Goal: Entertainment & Leisure: Consume media (video, audio)

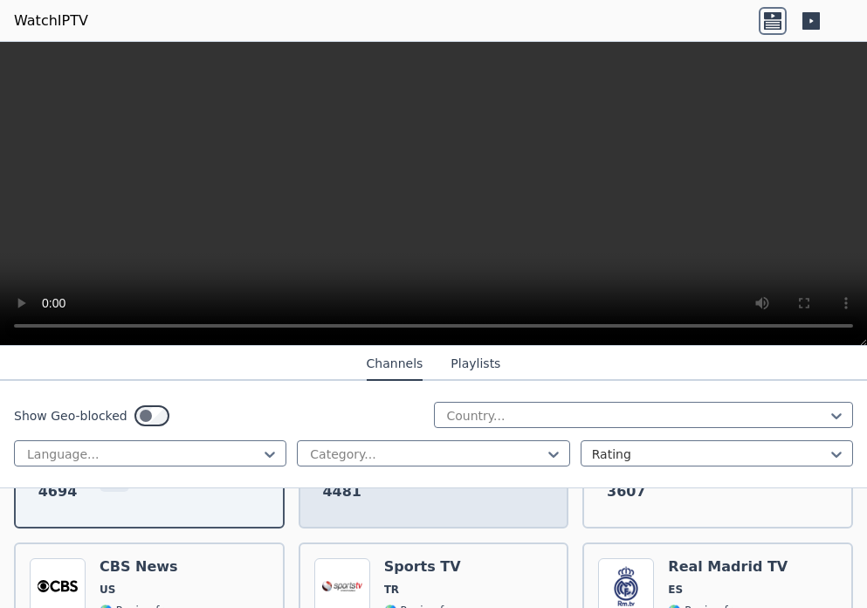
scroll to position [699, 0]
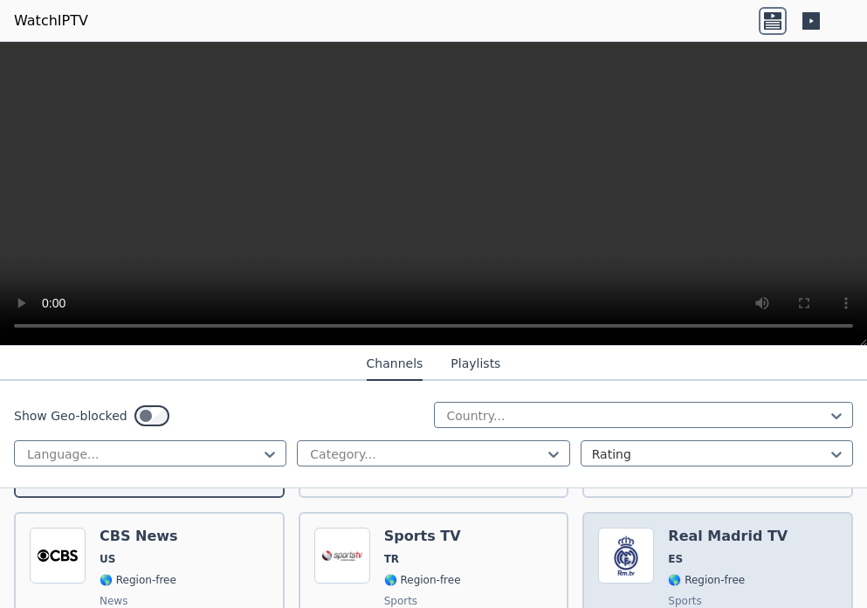
click at [693, 535] on div "Real Madrid TV ES 🌎 Region-free sports spa" at bounding box center [728, 591] width 120 height 126
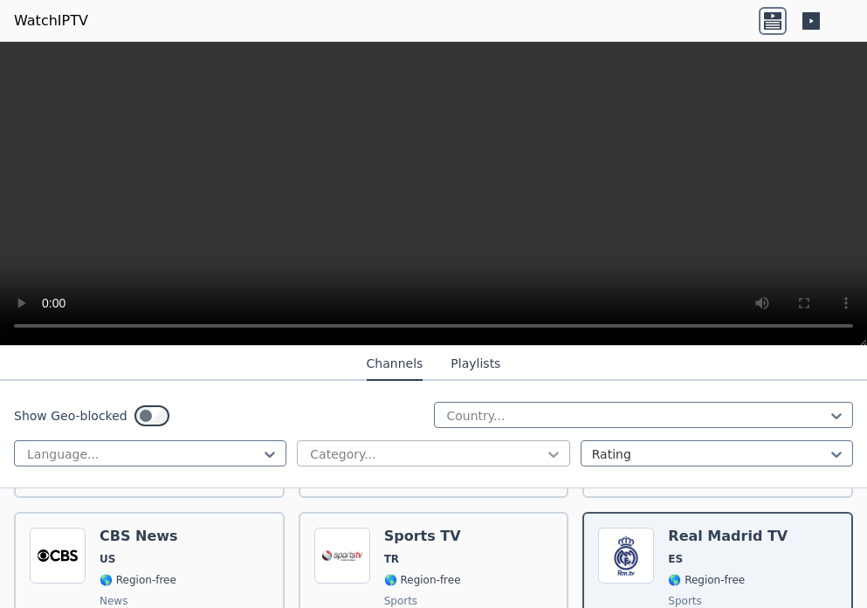
click at [545, 460] on icon at bounding box center [553, 454] width 17 height 17
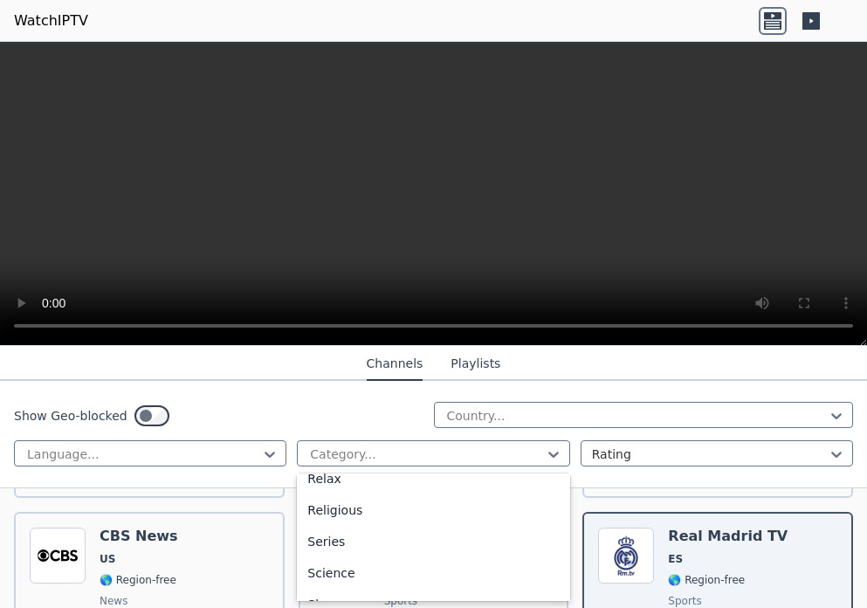
scroll to position [524, 0]
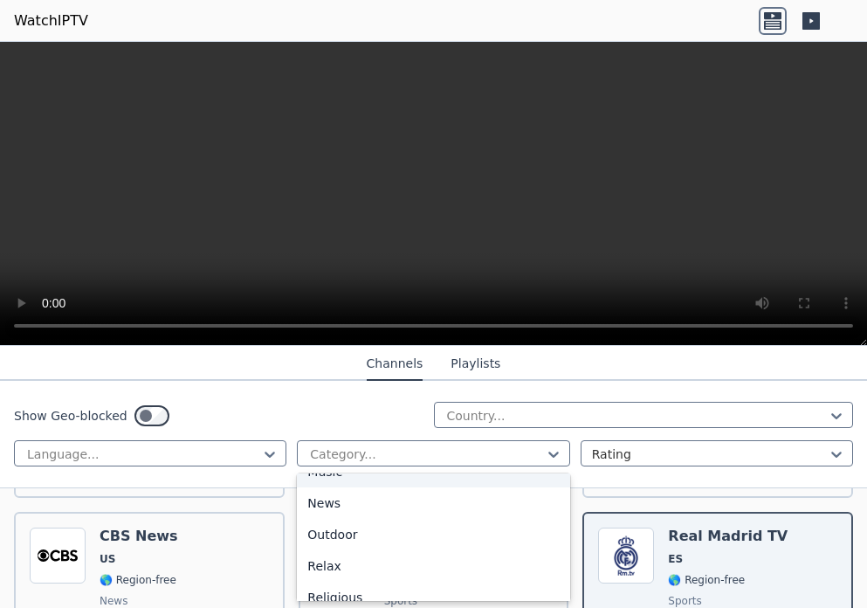
click at [401, 487] on div "Music" at bounding box center [433, 471] width 273 height 31
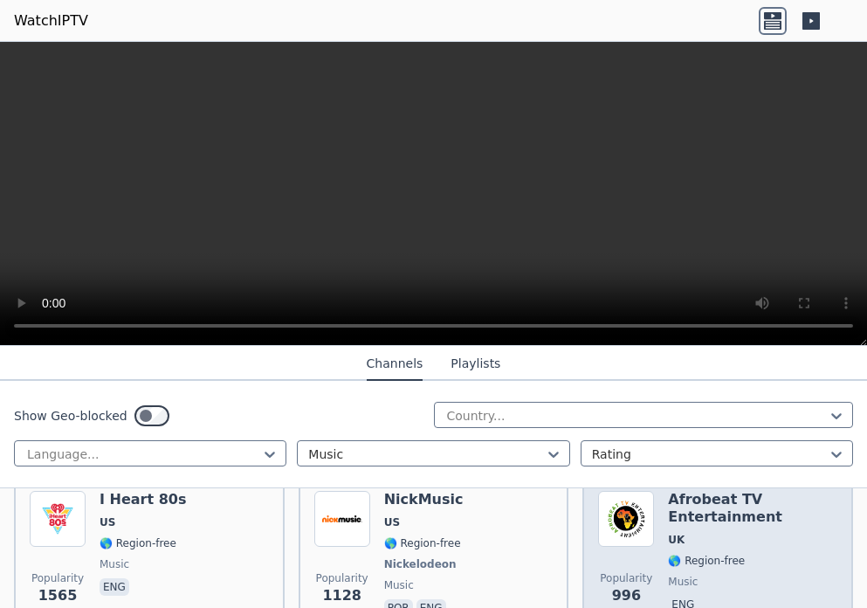
scroll to position [175, 0]
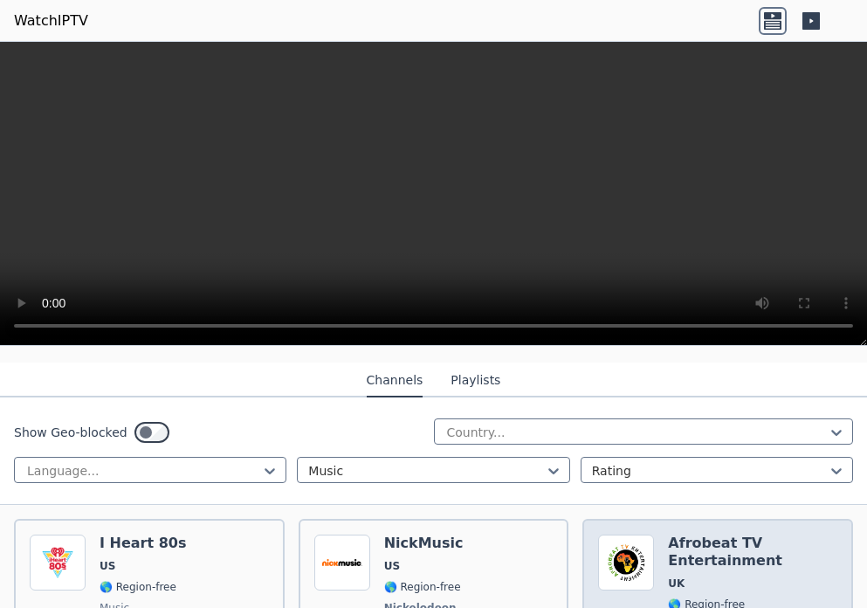
click at [668, 539] on h6 "Afrobeat TV Entertainment" at bounding box center [752, 552] width 169 height 35
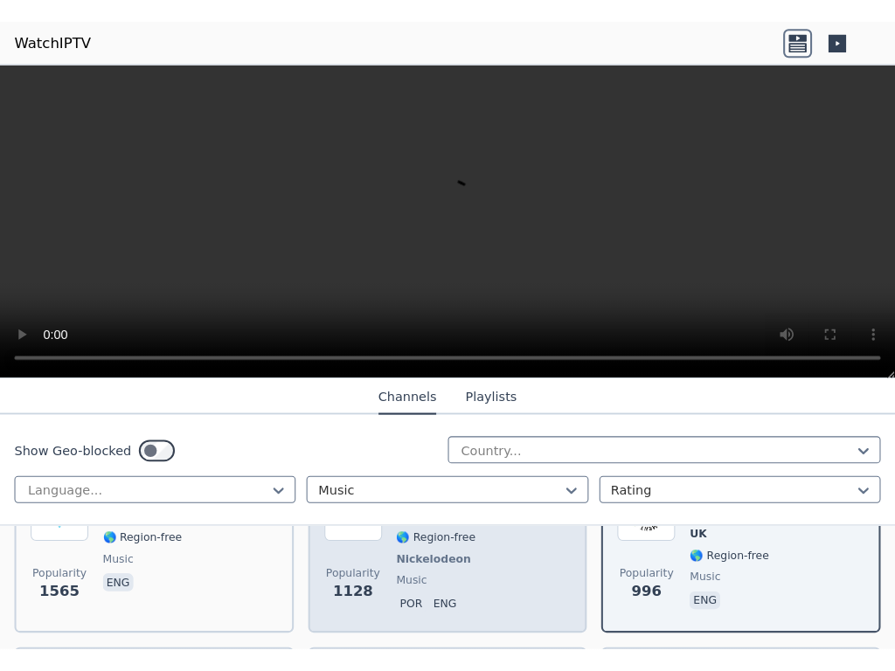
scroll to position [349, 0]
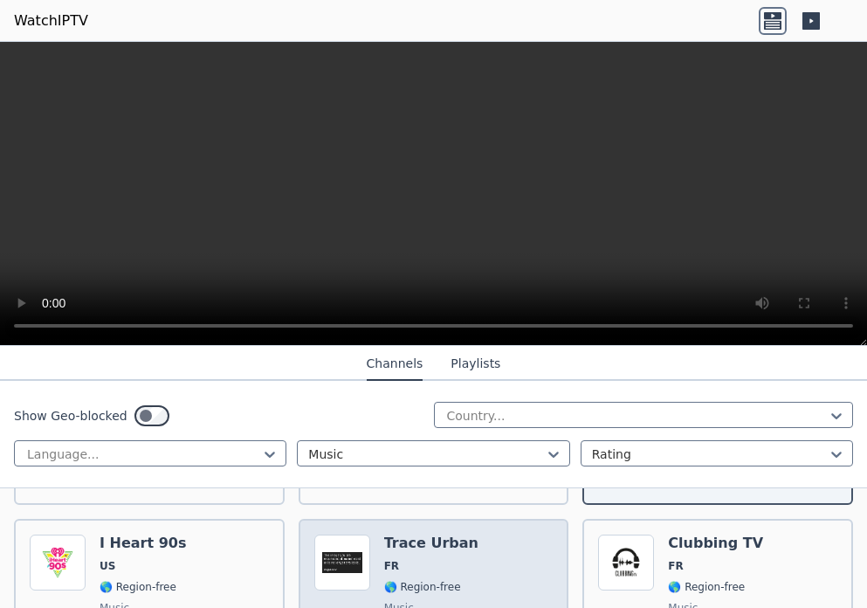
click at [440, 535] on h6 "Trace Urban" at bounding box center [432, 543] width 96 height 17
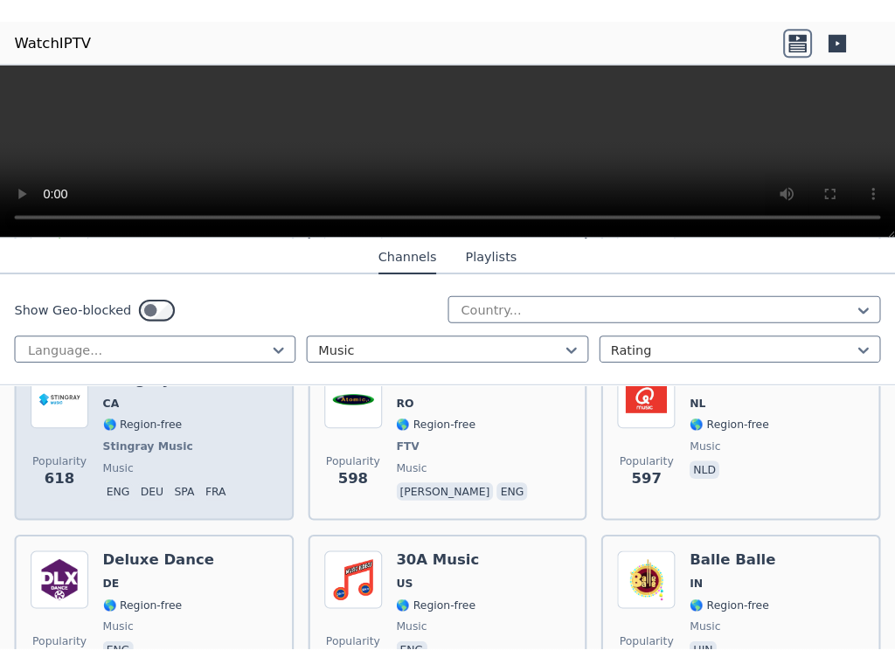
scroll to position [611, 0]
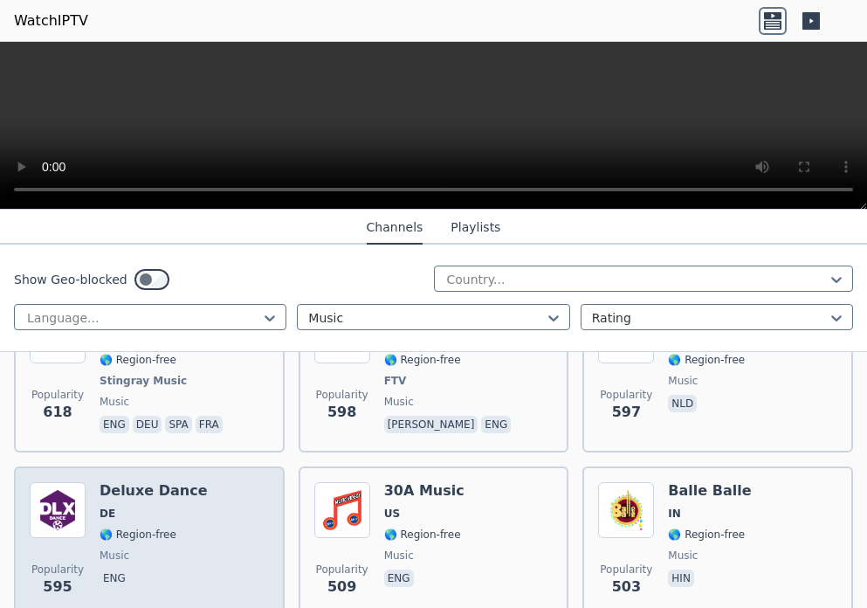
click at [135, 513] on div "Deluxe Dance DE 🌎 Region-free music eng" at bounding box center [154, 545] width 108 height 126
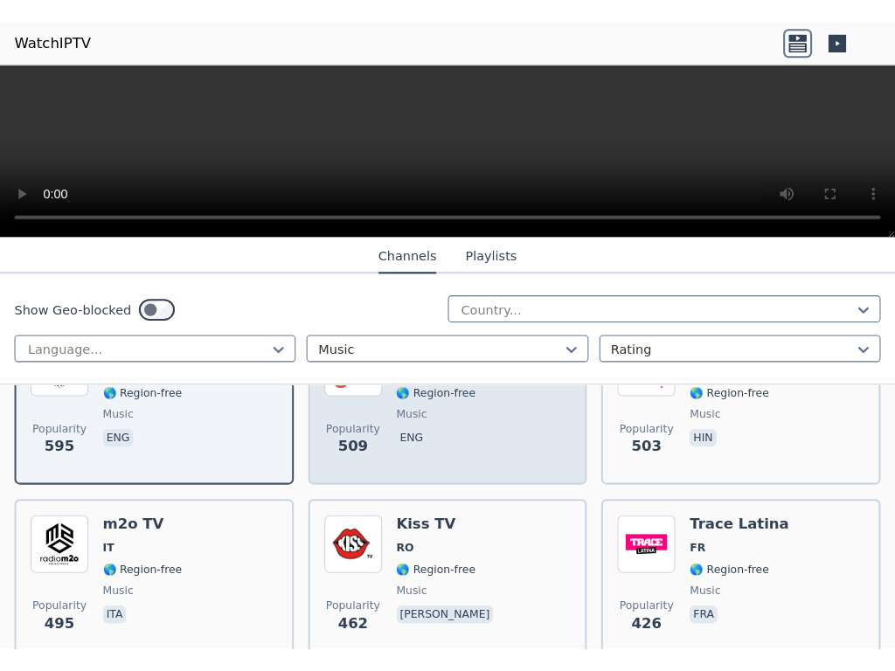
scroll to position [874, 0]
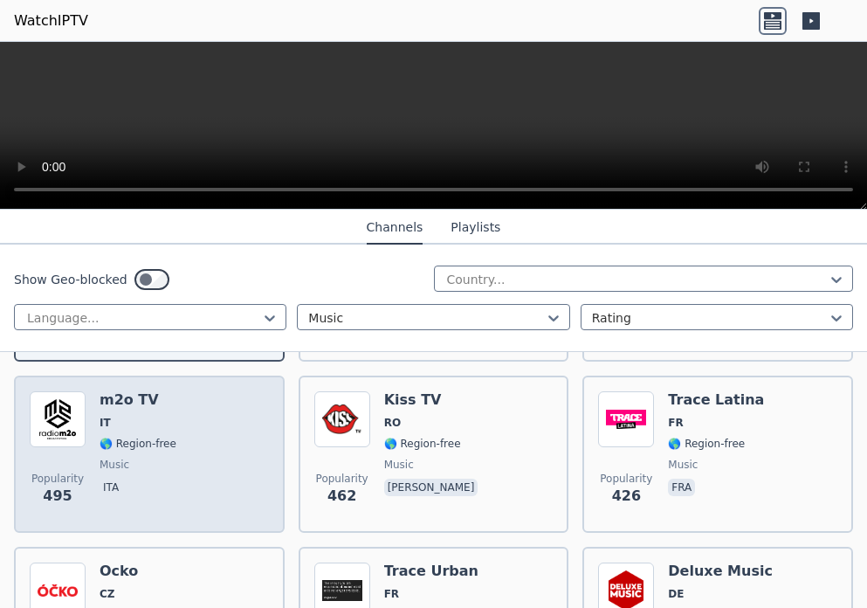
click at [122, 437] on span "🌎 Region-free" at bounding box center [138, 444] width 77 height 14
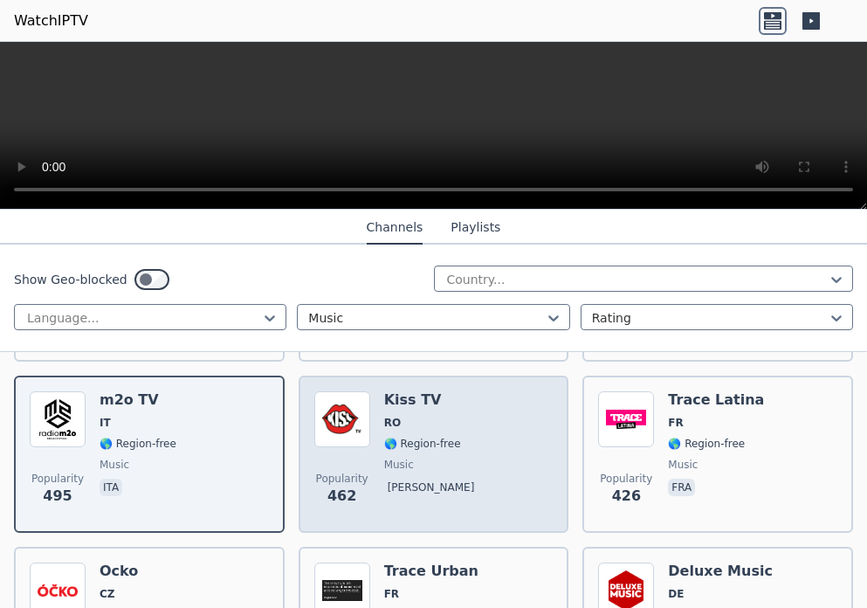
click at [396, 458] on span "music" at bounding box center [399, 465] width 30 height 14
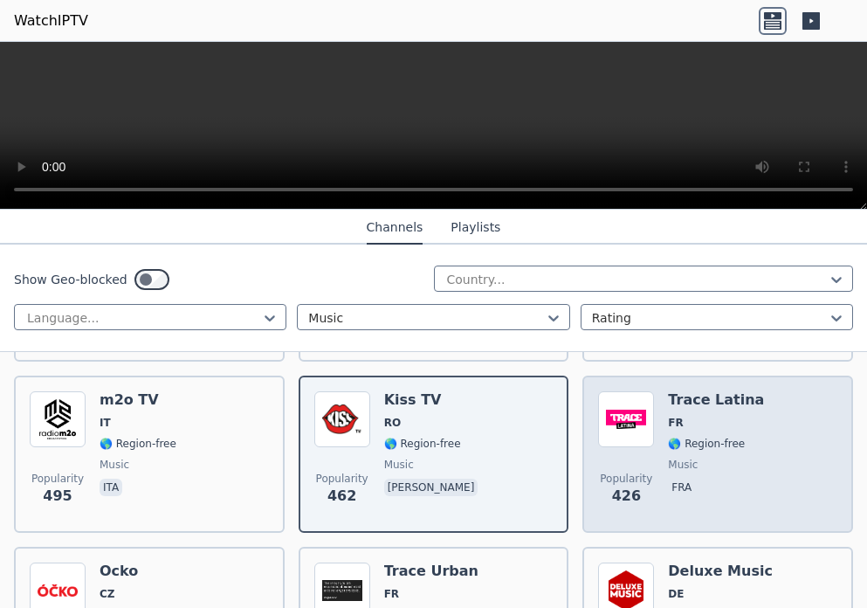
click at [681, 437] on div "Trace Latina FR 🌎 Region-free music fra" at bounding box center [716, 454] width 96 height 126
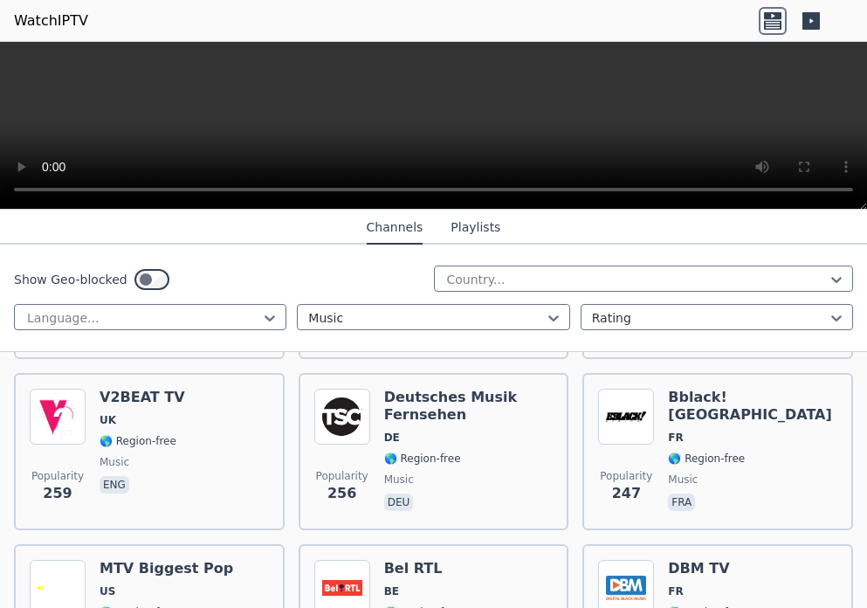
scroll to position [1398, 0]
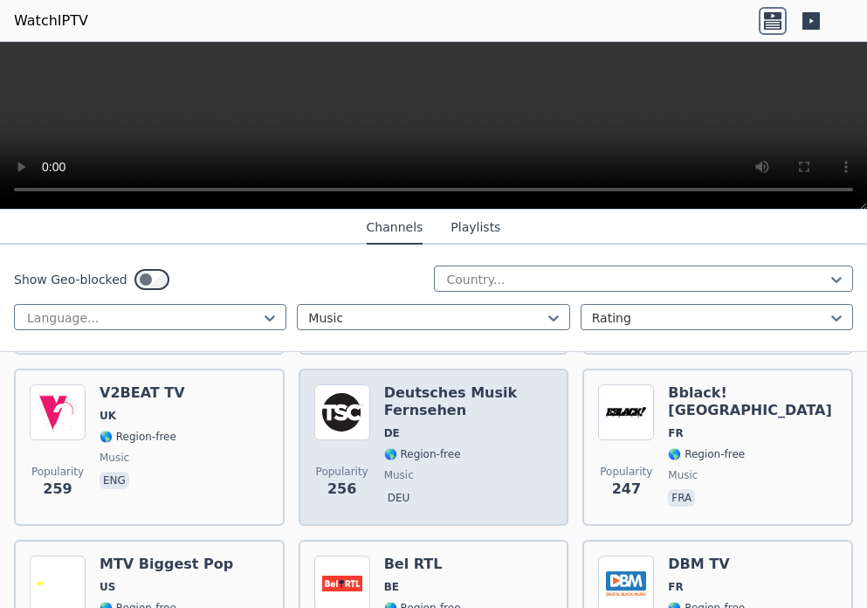
click at [425, 447] on span "🌎 Region-free" at bounding box center [422, 454] width 77 height 14
